Goal: Entertainment & Leisure: Consume media (video, audio)

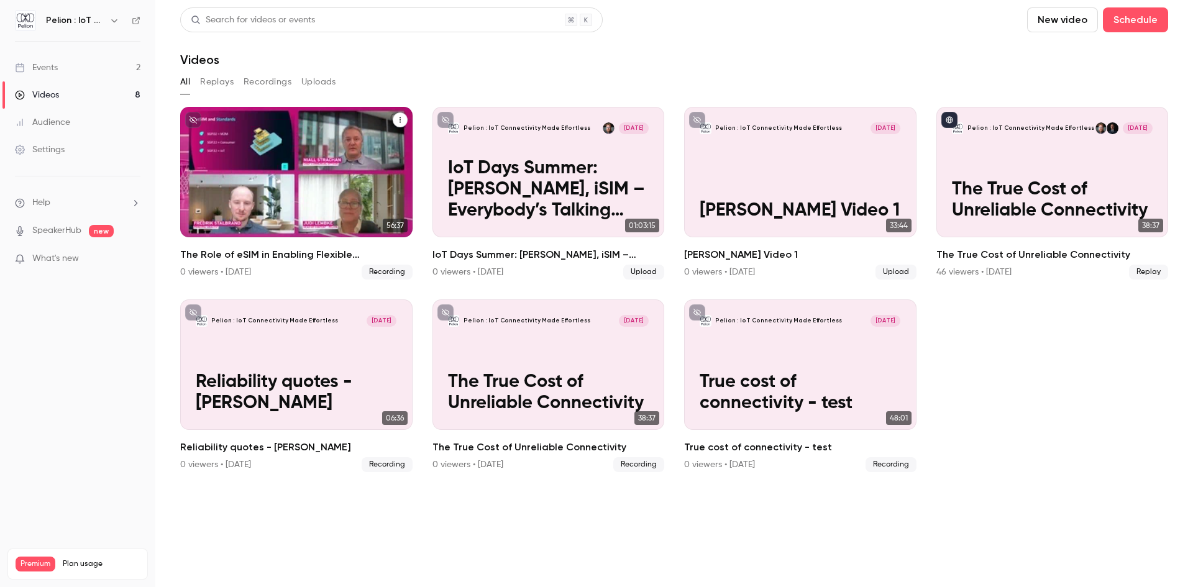
click at [297, 185] on p "The Role of eSIM in Enabling Flexible Connectivity" at bounding box center [296, 189] width 201 height 63
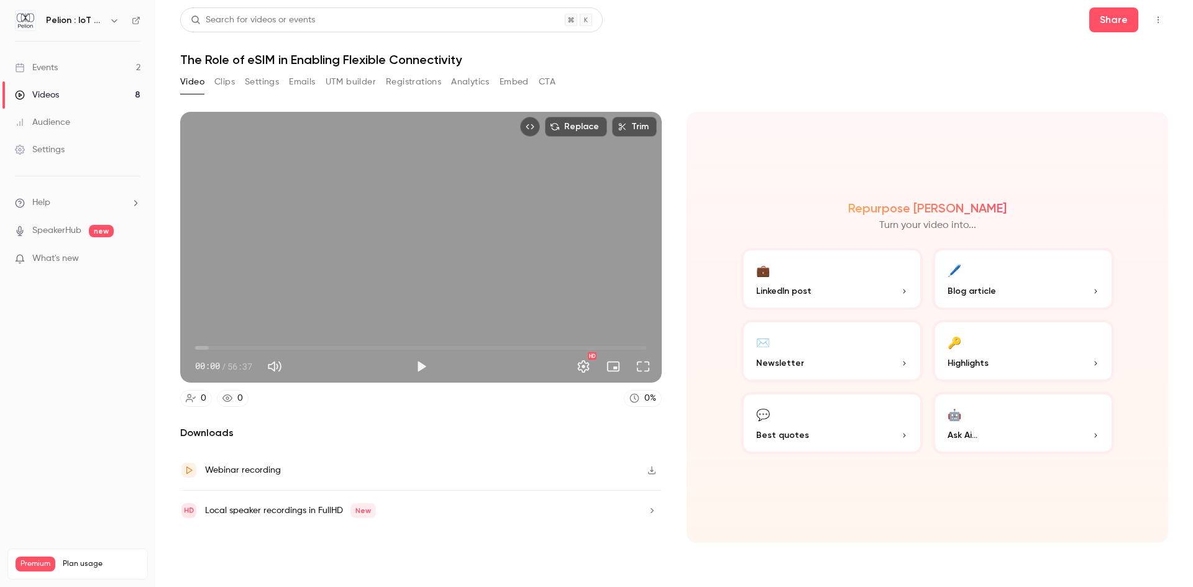
click at [420, 58] on h1 "The Role of eSIM in Enabling Flexible Connectivity" at bounding box center [674, 59] width 988 height 15
copy div "The Role of eSIM in Enabling Flexible Connectivity Video Clips Settings Emails …"
